Goal: Use online tool/utility: Use online tool/utility

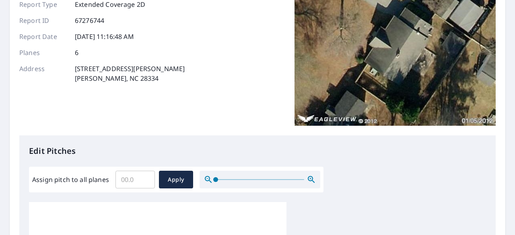
scroll to position [121, 0]
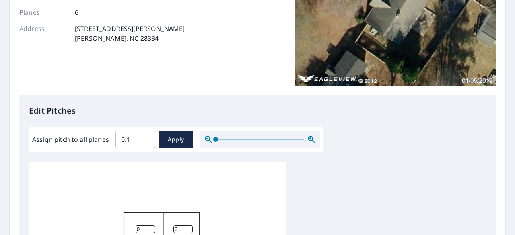
click at [146, 137] on input "0.1" at bounding box center [134, 139] width 39 height 23
click at [146, 137] on input "0.2" at bounding box center [134, 139] width 39 height 23
click at [146, 137] on input "0.3" at bounding box center [134, 139] width 39 height 23
click at [146, 137] on input "0.4" at bounding box center [134, 139] width 39 height 23
click at [146, 137] on input "0.5" at bounding box center [134, 139] width 39 height 23
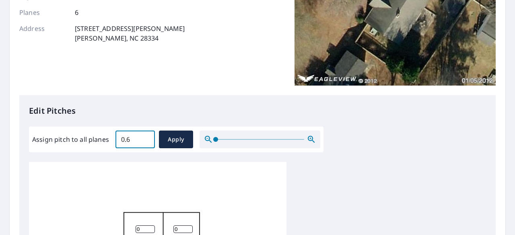
click at [146, 137] on input "0.6" at bounding box center [134, 139] width 39 height 23
click at [146, 137] on input "0.7" at bounding box center [134, 139] width 39 height 23
click at [146, 137] on input "0.8" at bounding box center [134, 139] width 39 height 23
click at [146, 137] on input "0.9" at bounding box center [134, 139] width 39 height 23
click at [146, 137] on input "1" at bounding box center [134, 139] width 39 height 23
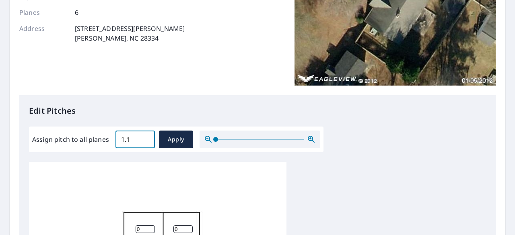
click at [146, 137] on input "1.1" at bounding box center [134, 139] width 39 height 23
click at [146, 137] on input "1.2" at bounding box center [134, 139] width 39 height 23
click at [146, 137] on input "1.3" at bounding box center [134, 139] width 39 height 23
click at [146, 137] on input "1.4" at bounding box center [134, 139] width 39 height 23
click at [146, 137] on input "1.5" at bounding box center [134, 139] width 39 height 23
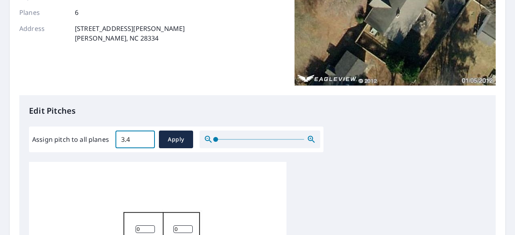
click at [146, 137] on input "3.4" at bounding box center [134, 139] width 39 height 23
click at [146, 137] on input "3.5" at bounding box center [134, 139] width 39 height 23
click at [146, 137] on input "3.6" at bounding box center [134, 139] width 39 height 23
click at [146, 137] on input "3.7" at bounding box center [134, 139] width 39 height 23
click at [146, 137] on input "3.8" at bounding box center [134, 139] width 39 height 23
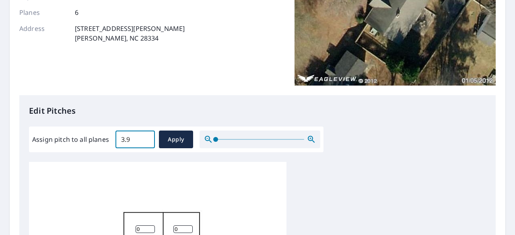
click at [146, 137] on input "3.9" at bounding box center [134, 139] width 39 height 23
click at [146, 137] on input "4" at bounding box center [134, 139] width 39 height 23
click at [146, 137] on input "4.1" at bounding box center [134, 139] width 39 height 23
click at [146, 136] on input "4.2" at bounding box center [134, 139] width 39 height 23
click at [146, 136] on input "4.3" at bounding box center [134, 139] width 39 height 23
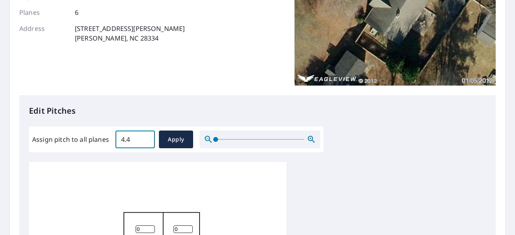
click at [146, 136] on input "4.4" at bounding box center [134, 139] width 39 height 23
type input "4.5"
click at [146, 136] on input "4.5" at bounding box center [134, 139] width 39 height 23
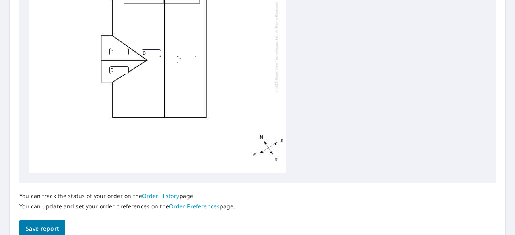
scroll to position [8, 0]
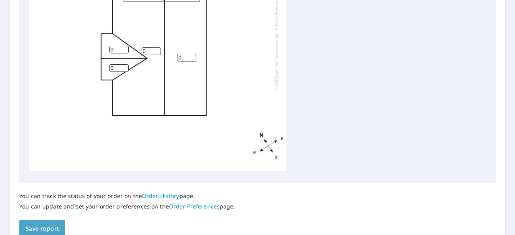
click at [41, 230] on span "Save report" at bounding box center [42, 229] width 33 height 10
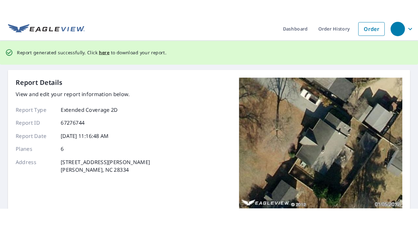
scroll to position [0, 0]
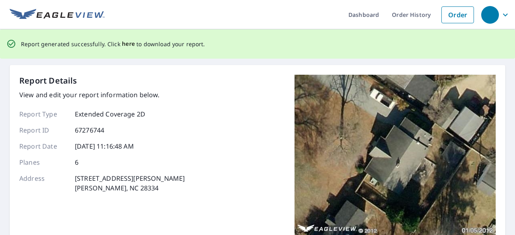
click at [124, 43] on span "here" at bounding box center [128, 44] width 13 height 10
